Goal: Communication & Community: Participate in discussion

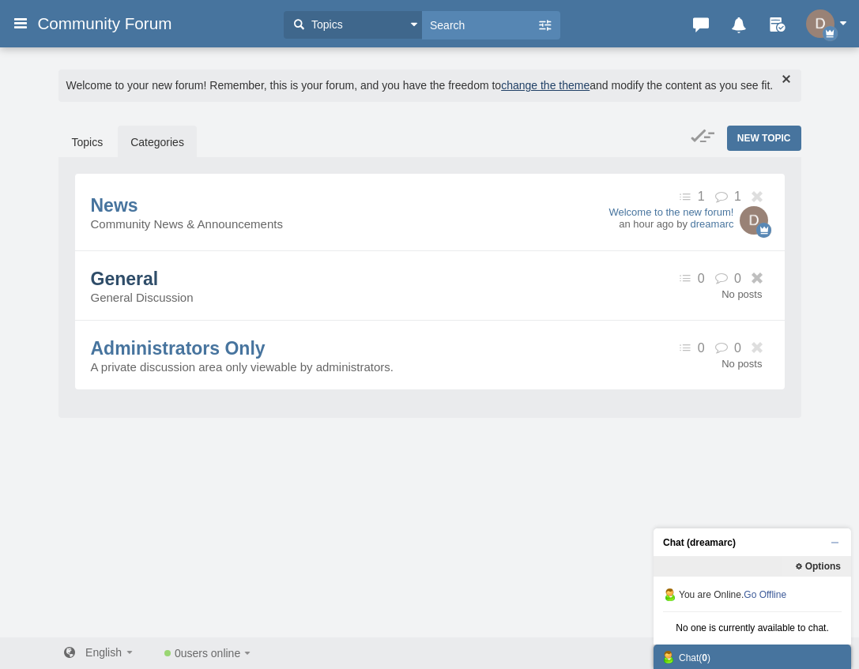
click at [159, 289] on span "General" at bounding box center [125, 279] width 68 height 21
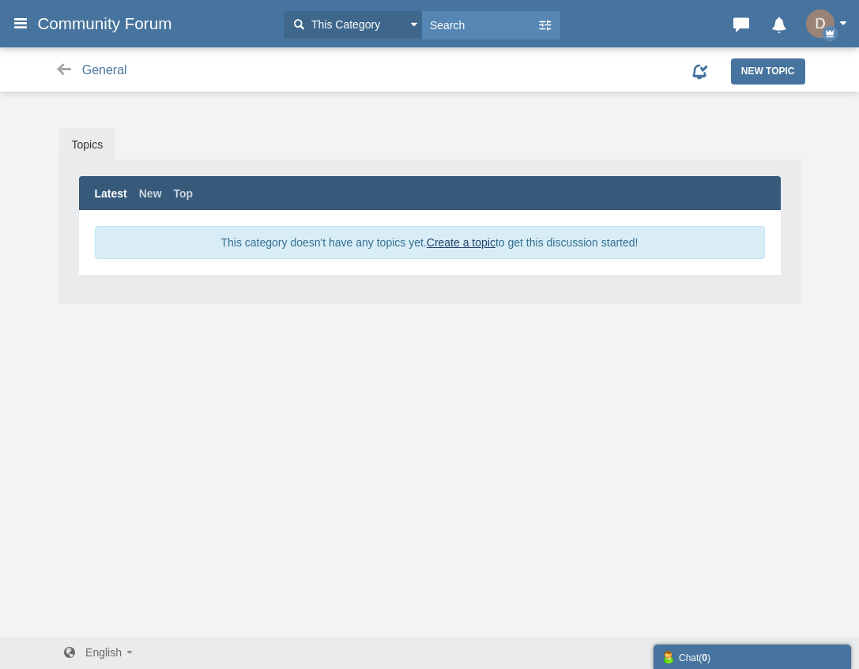
click at [258, 245] on span "This category doesn't have any topics yet. Create a topic to get this discussio…" at bounding box center [429, 242] width 417 height 13
click at [207, 245] on span "This category doesn't have any topics yet. Create a topic to get this discussio…" at bounding box center [430, 242] width 670 height 33
click at [442, 243] on link "Create a topic" at bounding box center [461, 242] width 69 height 13
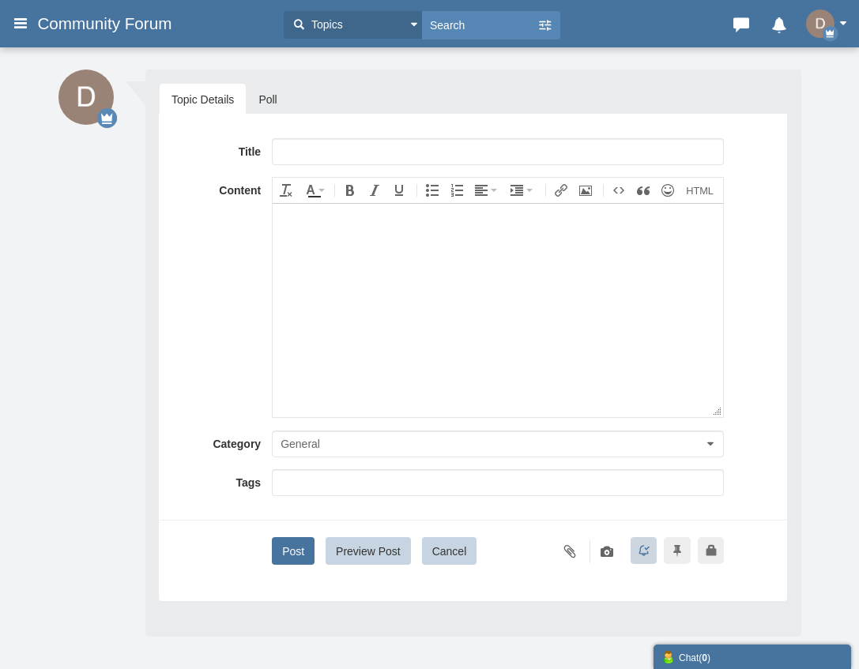
type input "N"
type input "Announcements"
click at [325, 249] on body at bounding box center [498, 309] width 450 height 213
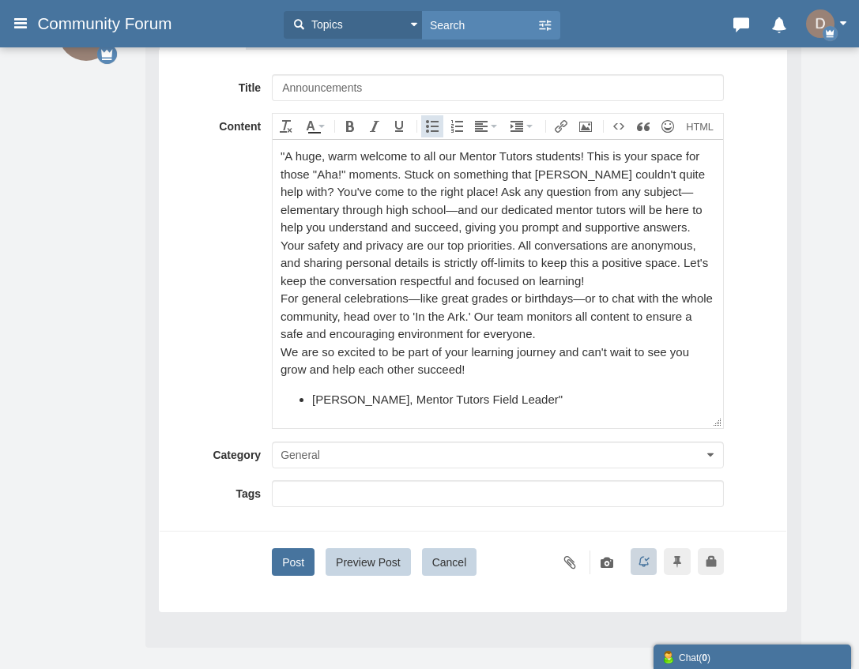
scroll to position [113, 0]
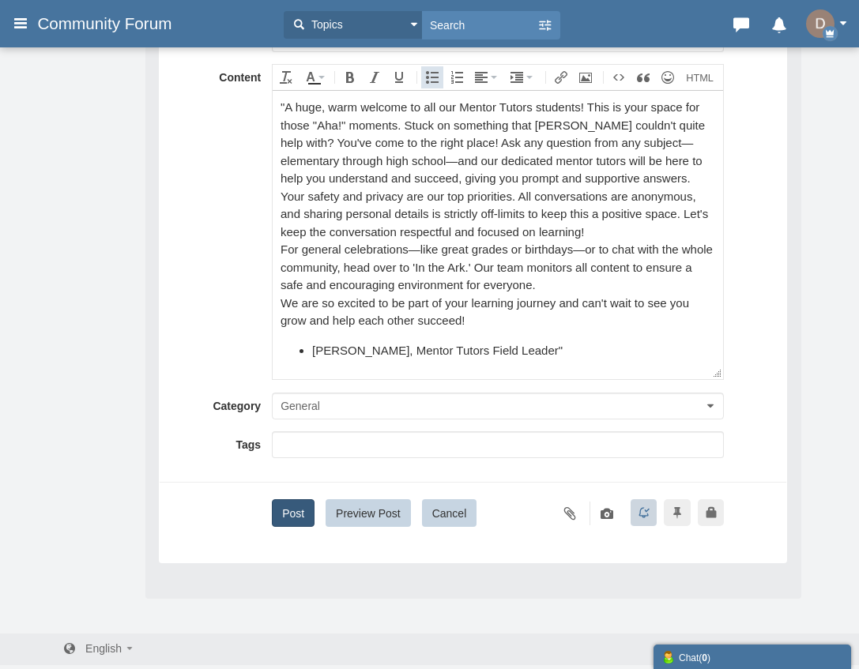
click at [293, 517] on button "Post" at bounding box center [293, 513] width 43 height 28
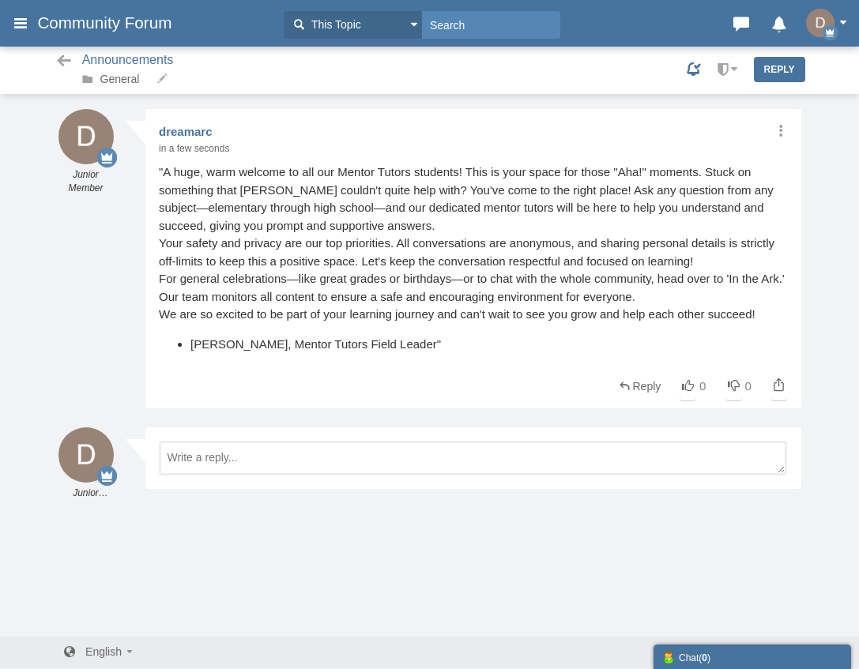
scroll to position [2, 0]
click at [58, 66] on icon at bounding box center [65, 61] width 20 height 16
